Goal: Task Accomplishment & Management: Use online tool/utility

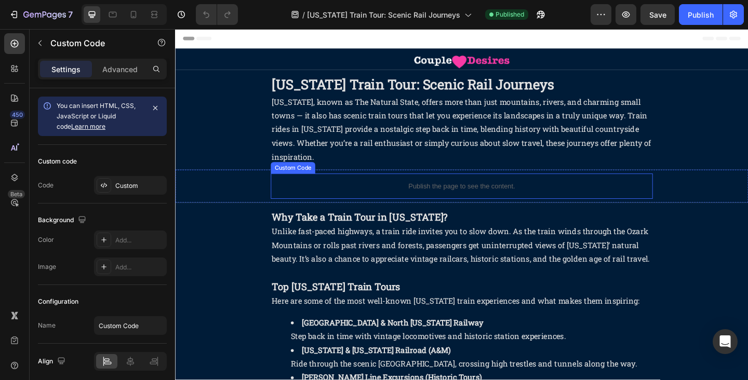
click at [382, 196] on p "Publish the page to see the content." at bounding box center [486, 200] width 415 height 11
click at [383, 200] on p "Publish the page to see the content." at bounding box center [486, 200] width 415 height 11
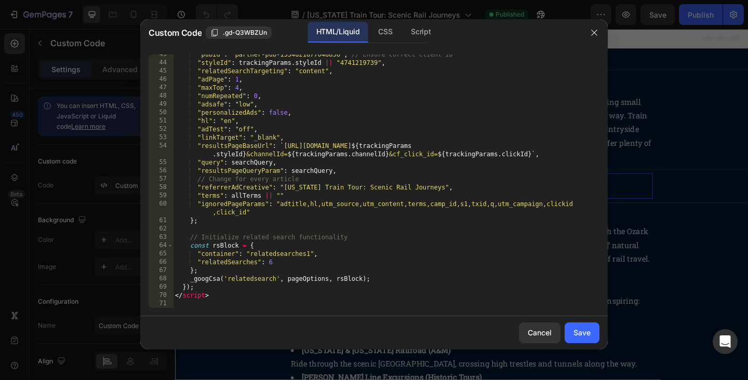
scroll to position [353, 0]
click at [442, 189] on div ""pubId" : "partner-pub-1334021877048856" , // Ensure correct client ID "styleId…" at bounding box center [386, 185] width 426 height 270
click at [293, 196] on div ""pubId" : "partner-pub-1334021877048856" , // Ensure correct client ID "styleId…" at bounding box center [386, 185] width 426 height 270
paste textarea ","
type textarea ""terms": allTerms || "","
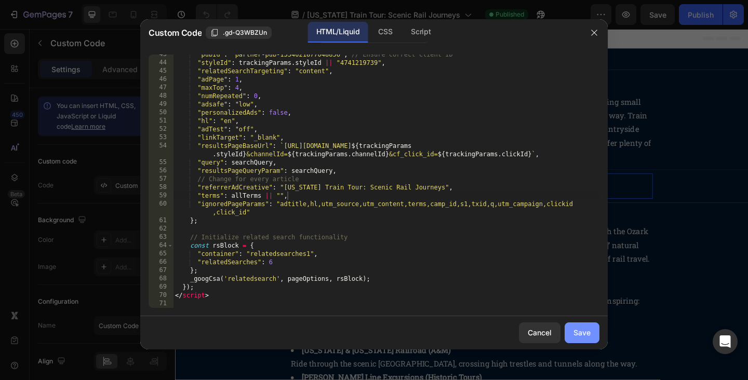
click at [581, 333] on div "Save" at bounding box center [581, 332] width 17 height 11
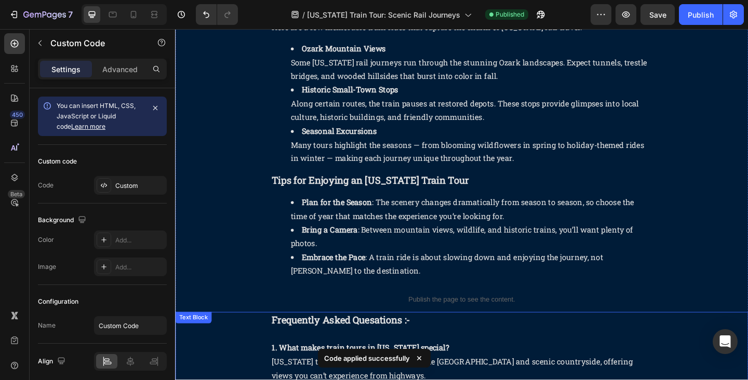
scroll to position [479, 0]
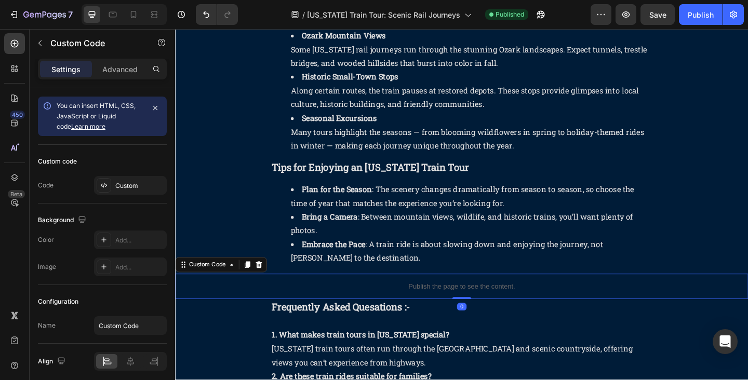
click at [435, 309] on p "Publish the page to see the content." at bounding box center [486, 309] width 623 height 11
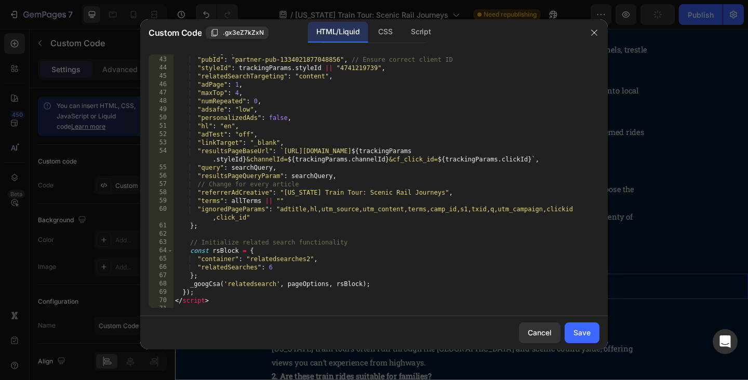
scroll to position [353, 0]
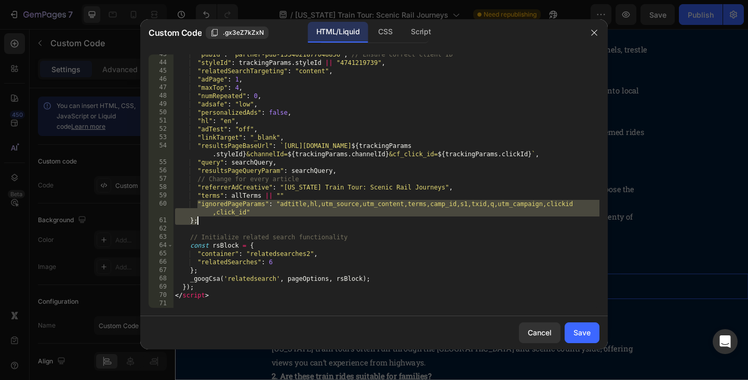
drag, startPoint x: 198, startPoint y: 203, endPoint x: 257, endPoint y: 220, distance: 61.1
click at [257, 220] on div ""pubId" : "partner-pub-1334021877048856" , // Ensure correct client ID "styleId…" at bounding box center [386, 185] width 426 height 270
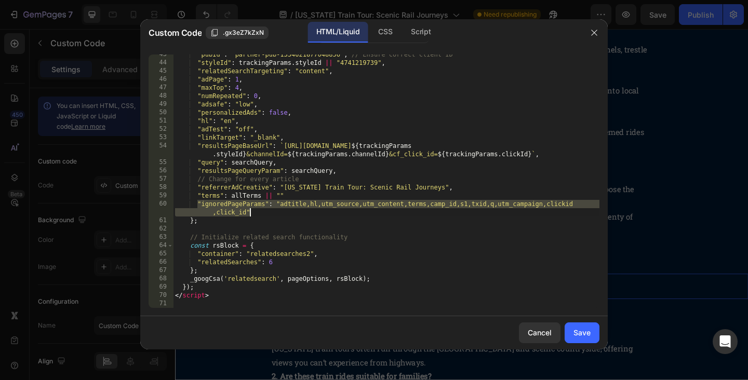
drag, startPoint x: 198, startPoint y: 203, endPoint x: 257, endPoint y: 209, distance: 59.1
click at [257, 209] on div ""pubId" : "partner-pub-1334021877048856" , // Ensure correct client ID "styleId…" at bounding box center [386, 185] width 426 height 270
type textarea ""ignoredPageParams": "adtitle,hl,utm_source,utm_content,terms,camp_id,s1,txid,q…"
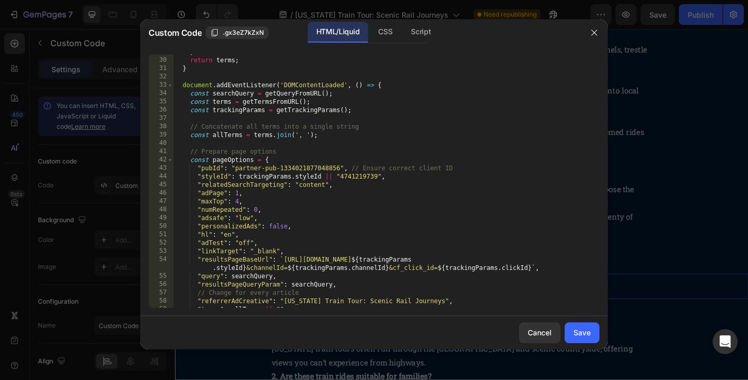
scroll to position [345, 0]
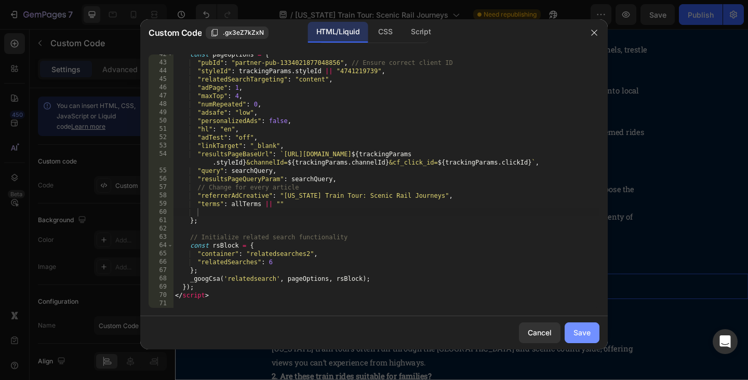
click at [585, 332] on div "Save" at bounding box center [581, 332] width 17 height 11
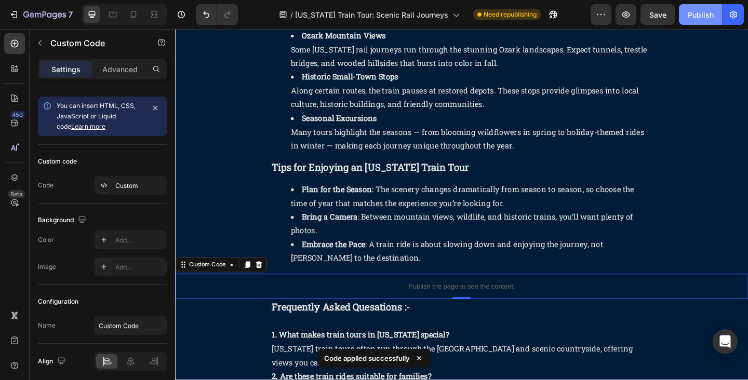
click at [703, 14] on div "Publish" at bounding box center [700, 14] width 26 height 11
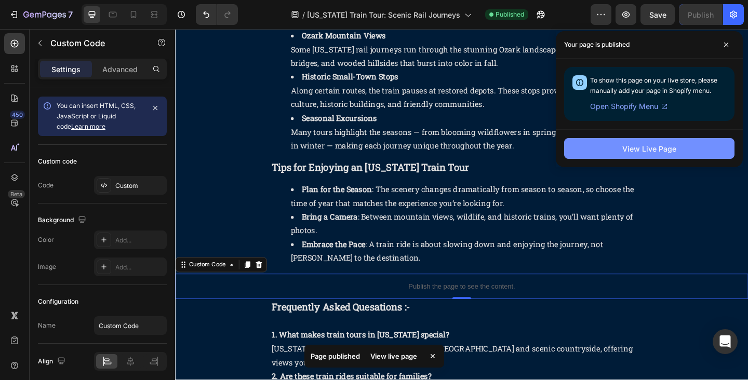
click at [656, 147] on div "View Live Page" at bounding box center [649, 148] width 54 height 11
